Goal: Information Seeking & Learning: Learn about a topic

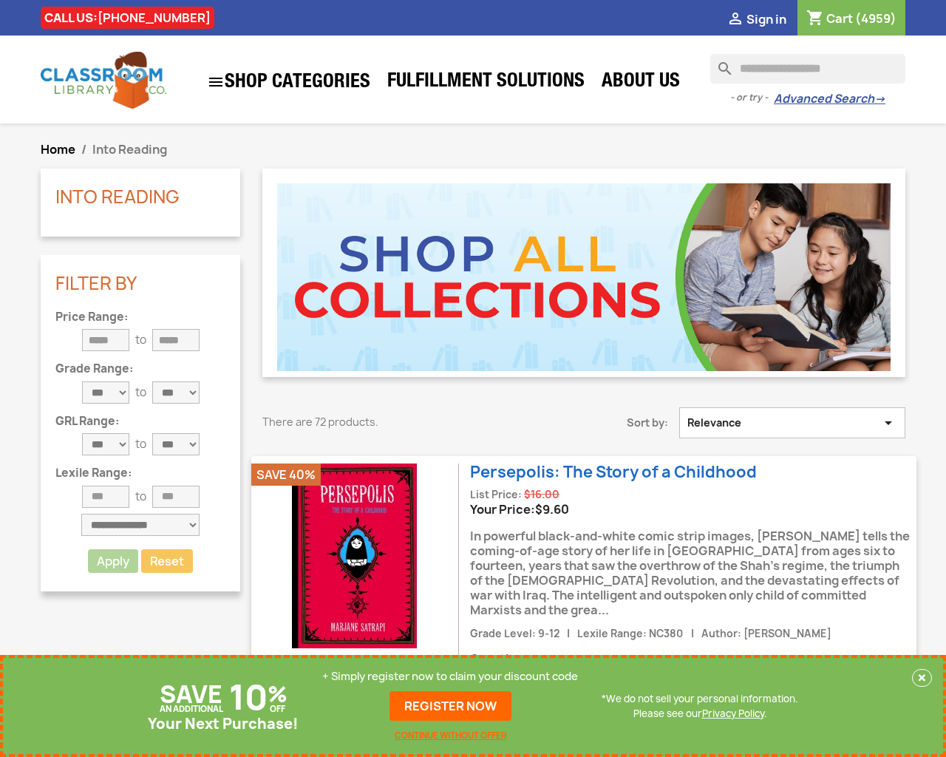
type input "***"
type input "*"
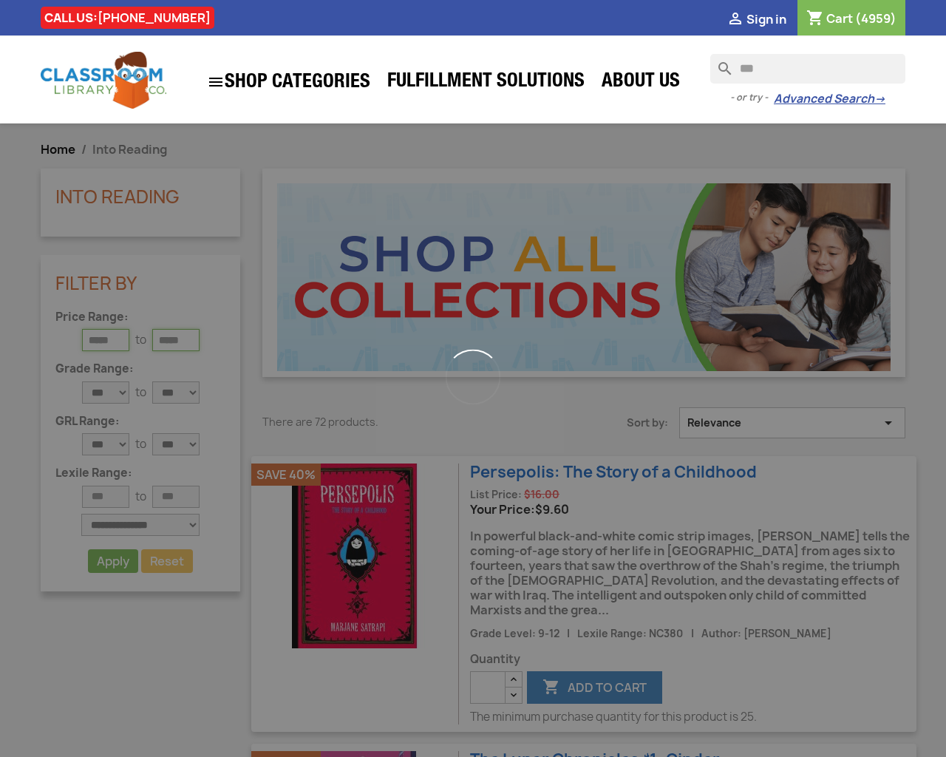
type input "*"
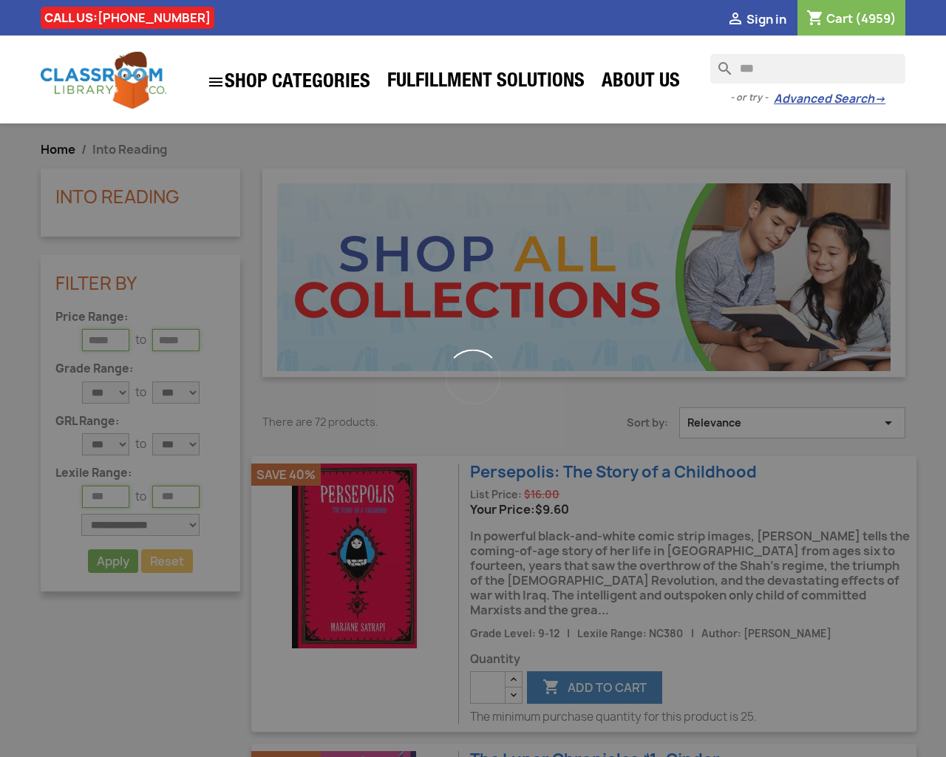
type input "*"
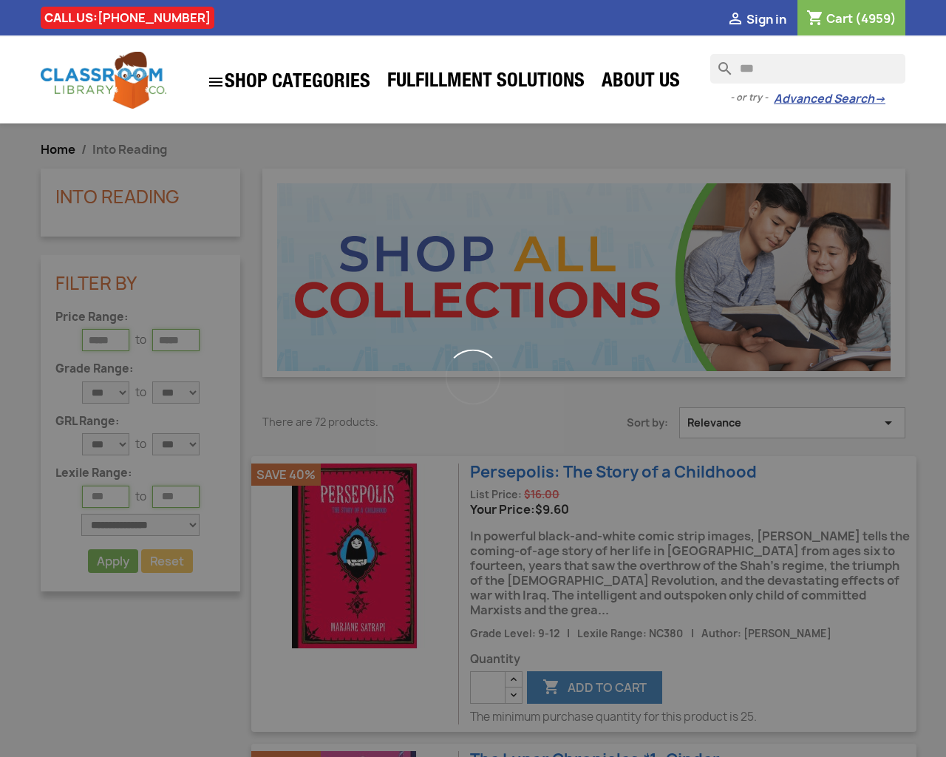
type input "*"
select select "*"
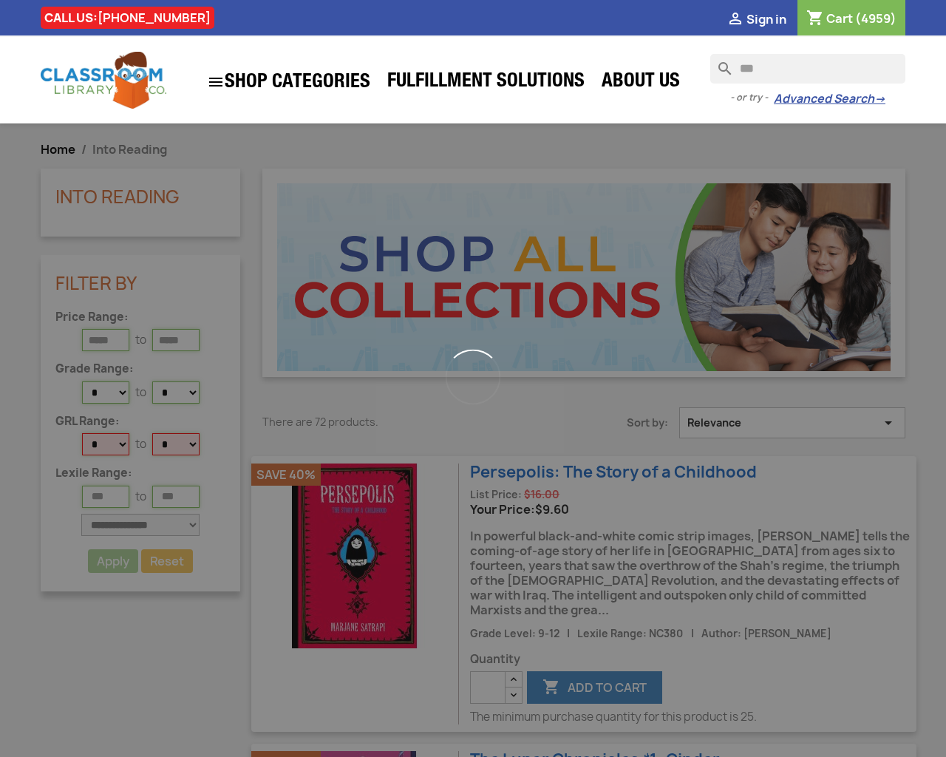
select select "*"
select select "**"
select select "***"
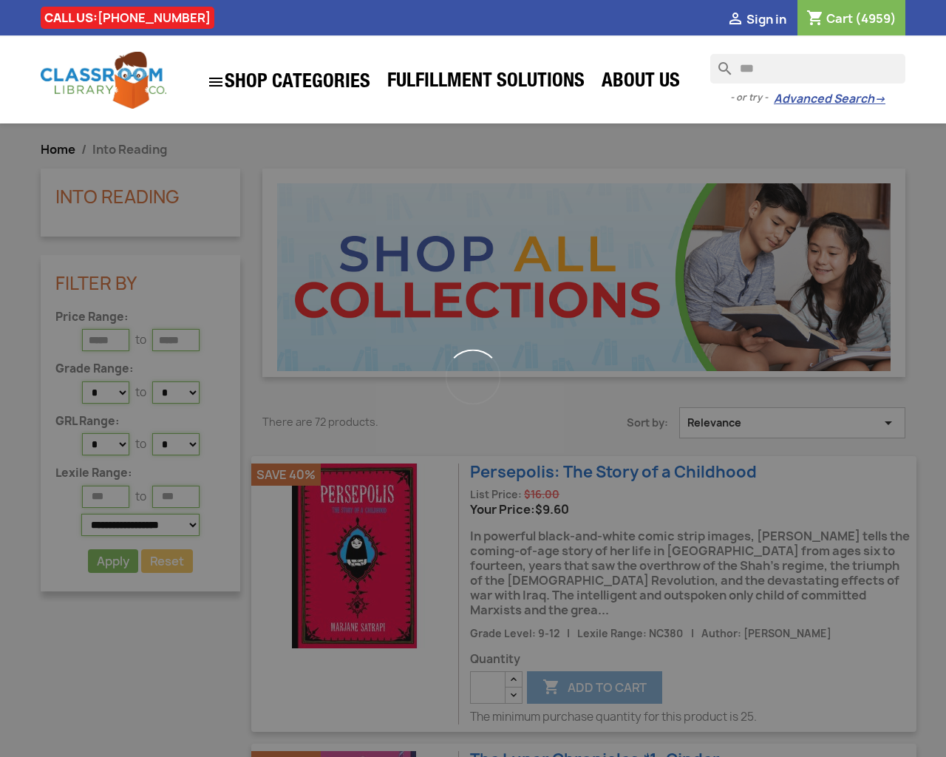
type input "*"
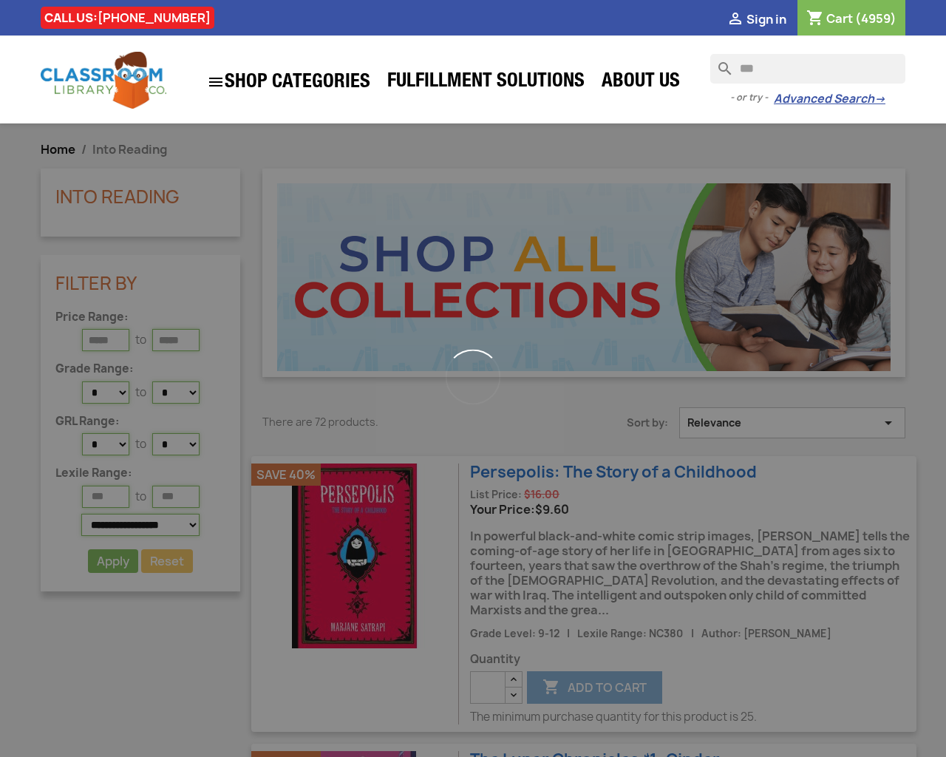
type input "*"
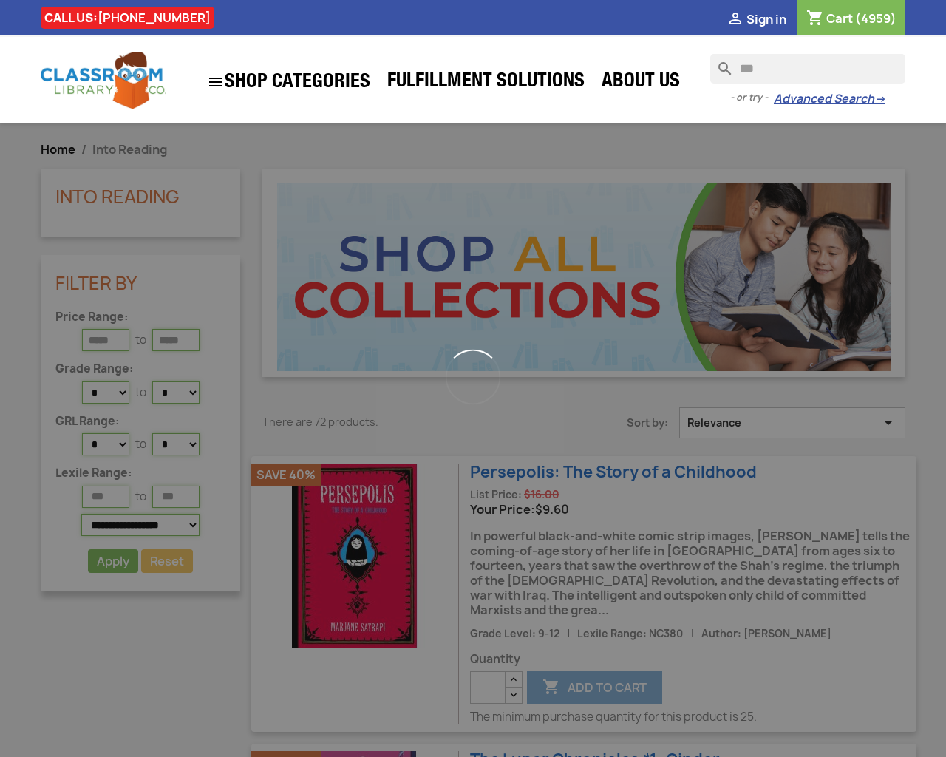
select select "***"
select select
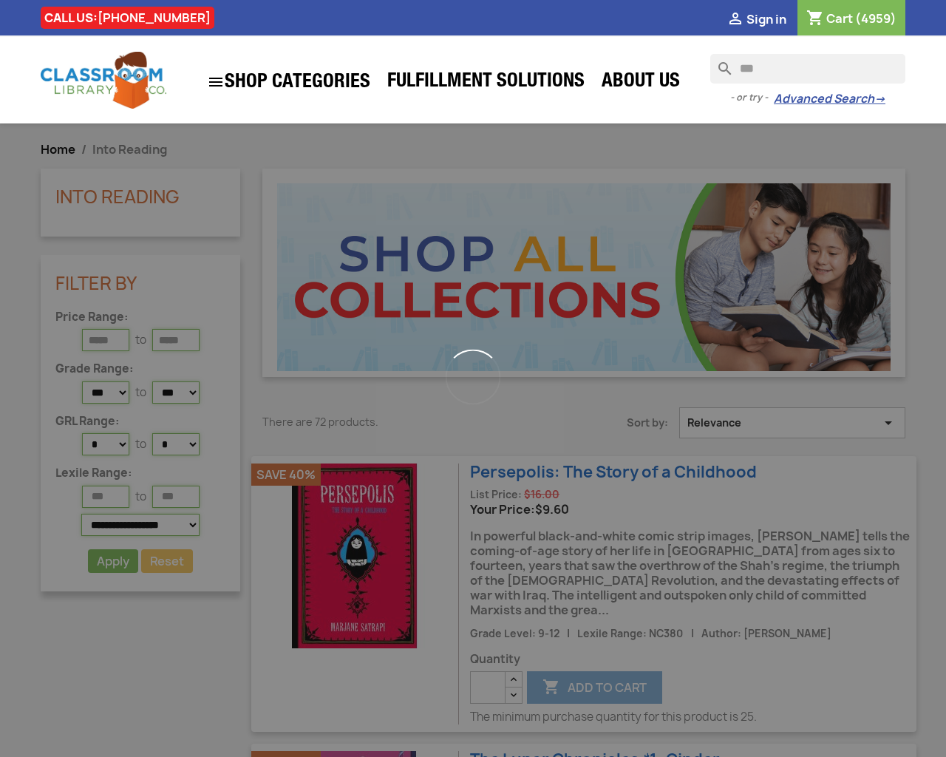
select select
type input "*"
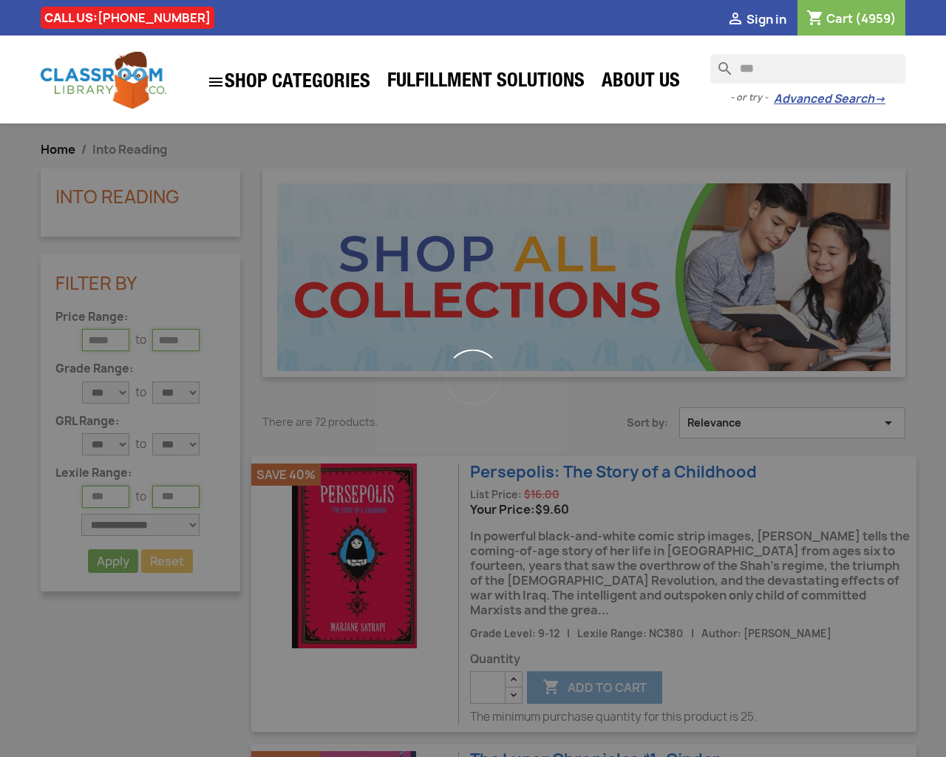
select select
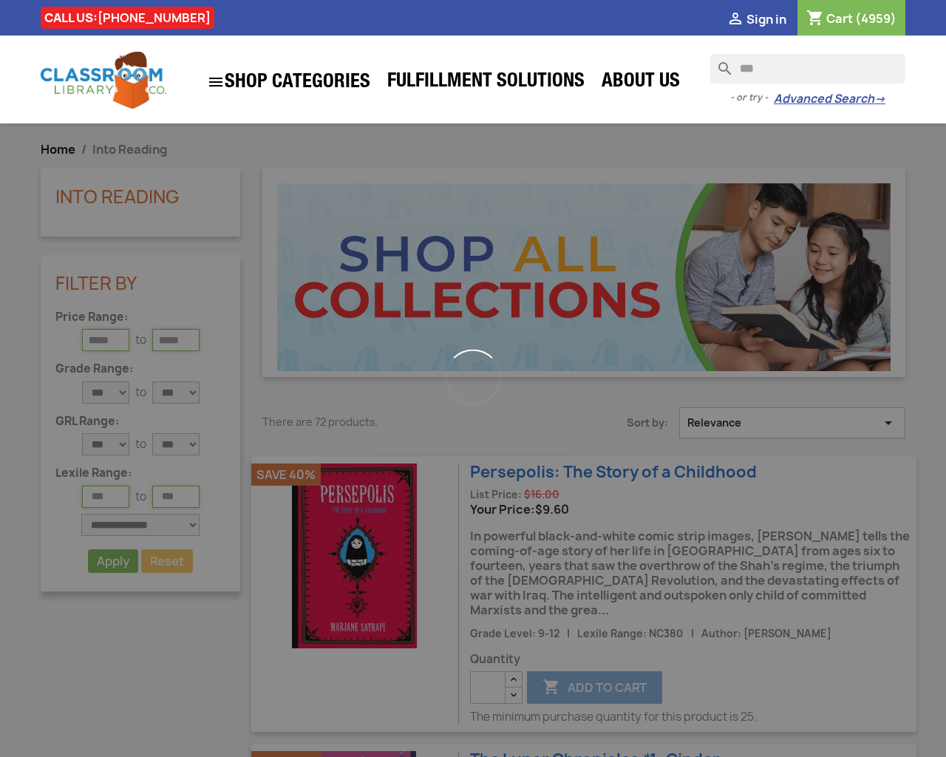
type input "*"
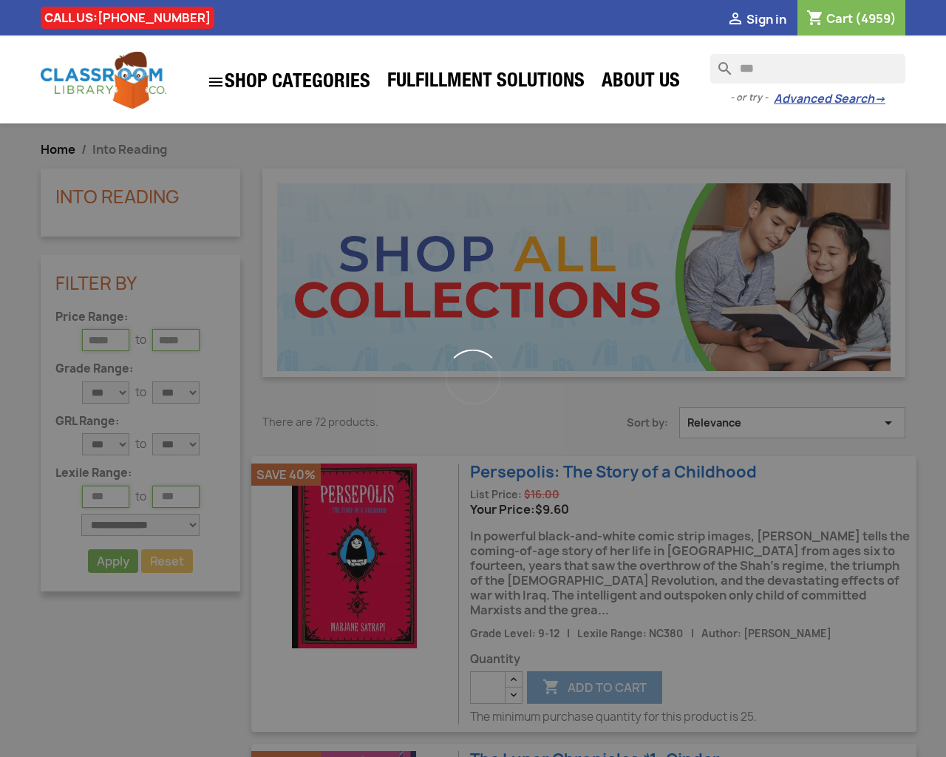
type input "*"
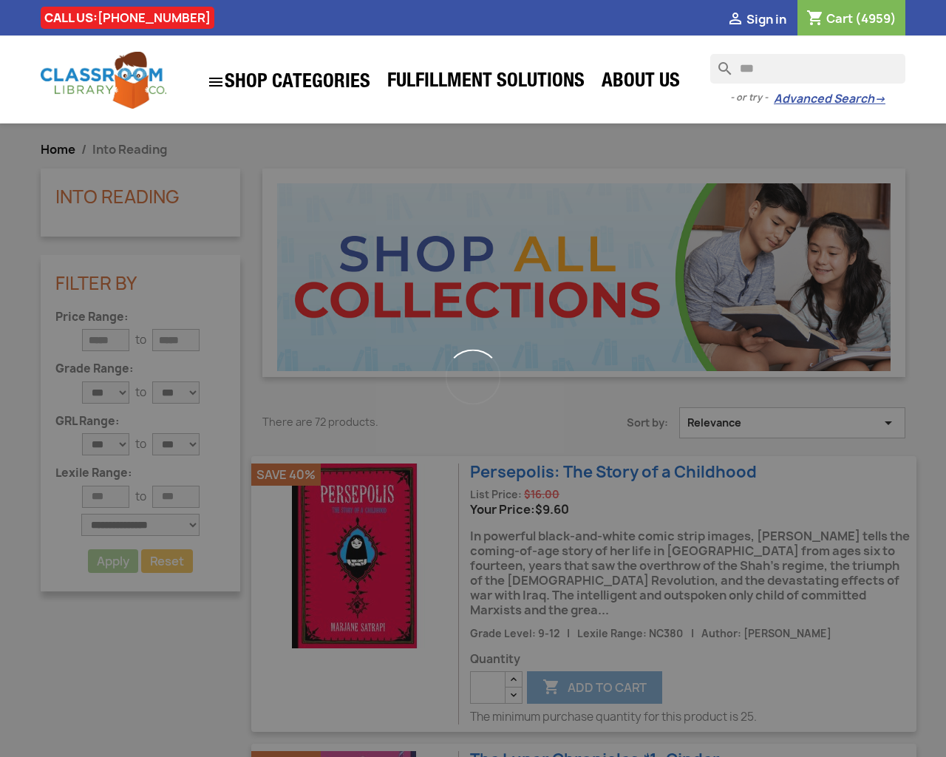
type input "*"
select select
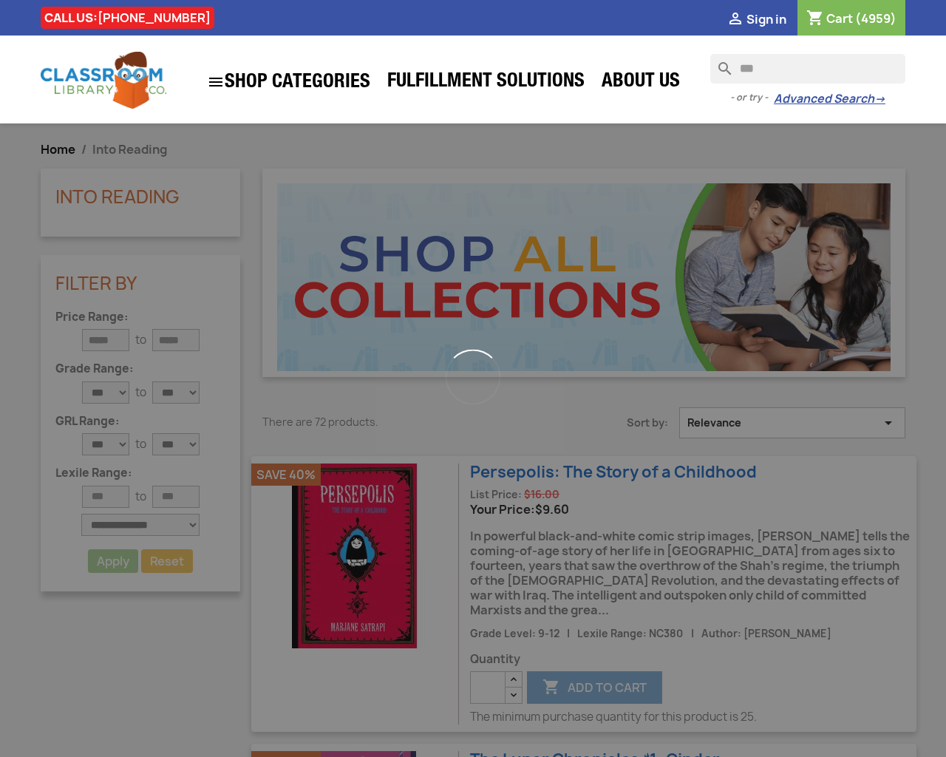
select select
type input "*"
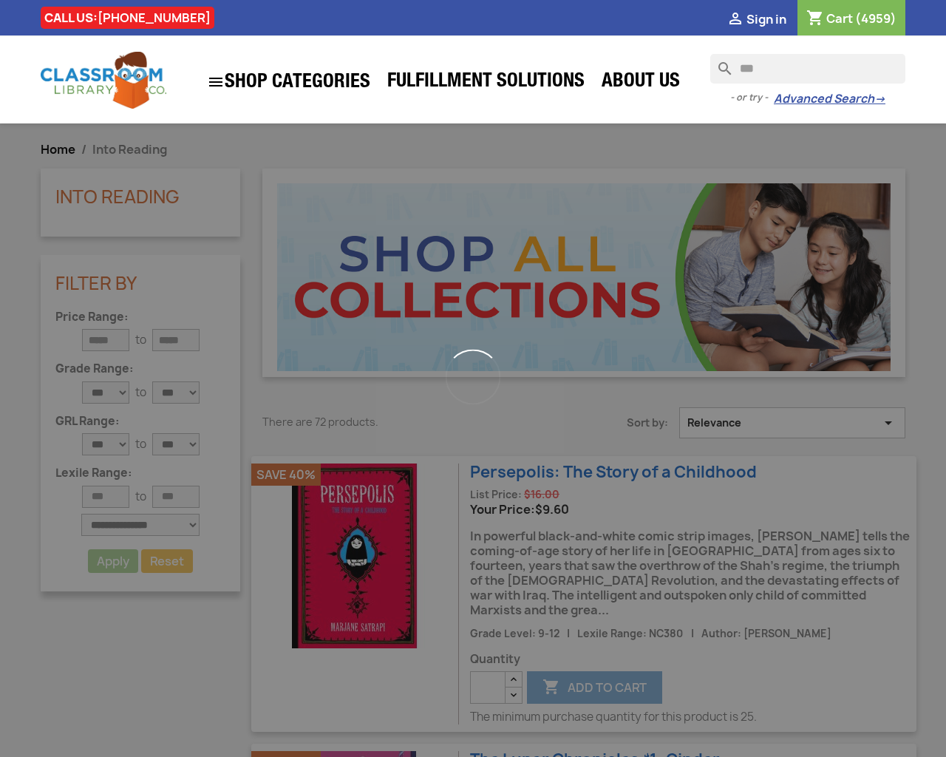
type input "*"
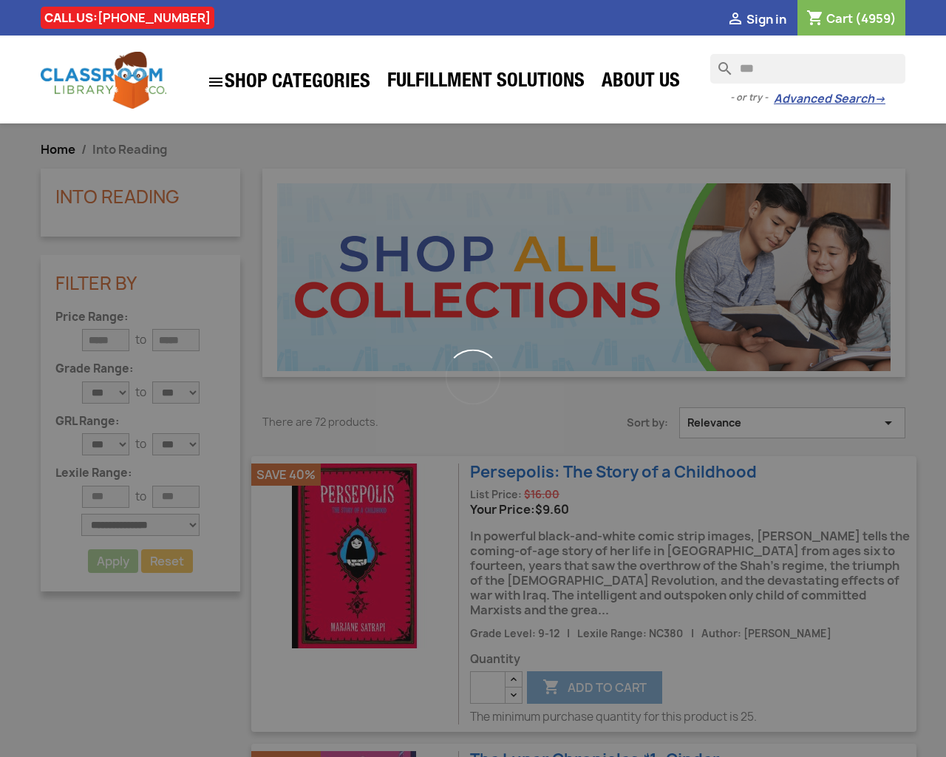
type input "*"
